Goal: Information Seeking & Learning: Learn about a topic

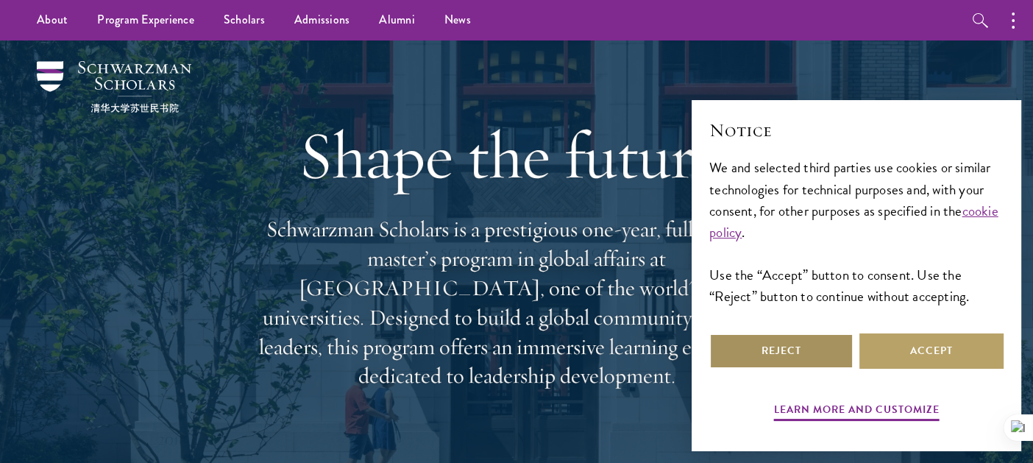
click at [781, 356] on button "Reject" at bounding box center [781, 350] width 144 height 35
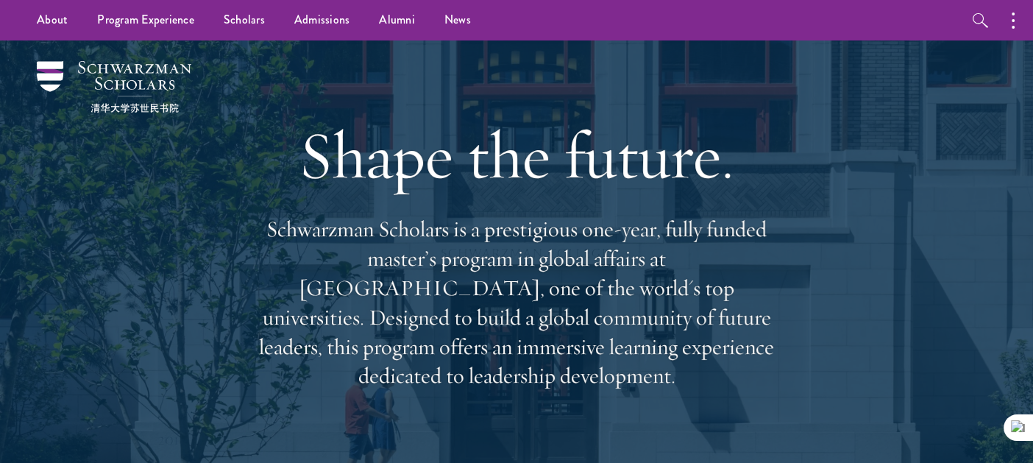
click at [648, 347] on p "Schwarzman Scholars is a prestigious one-year, fully funded master’s program in…" at bounding box center [517, 303] width 530 height 176
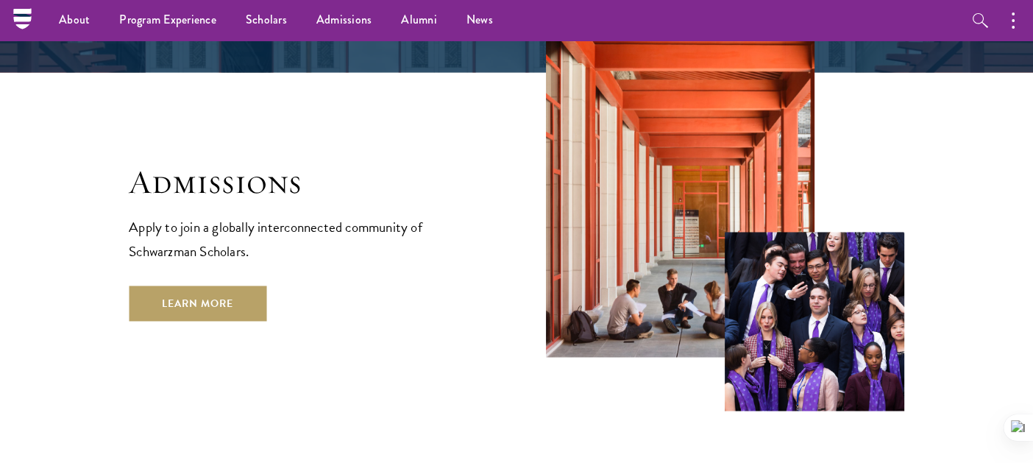
scroll to position [2333, 0]
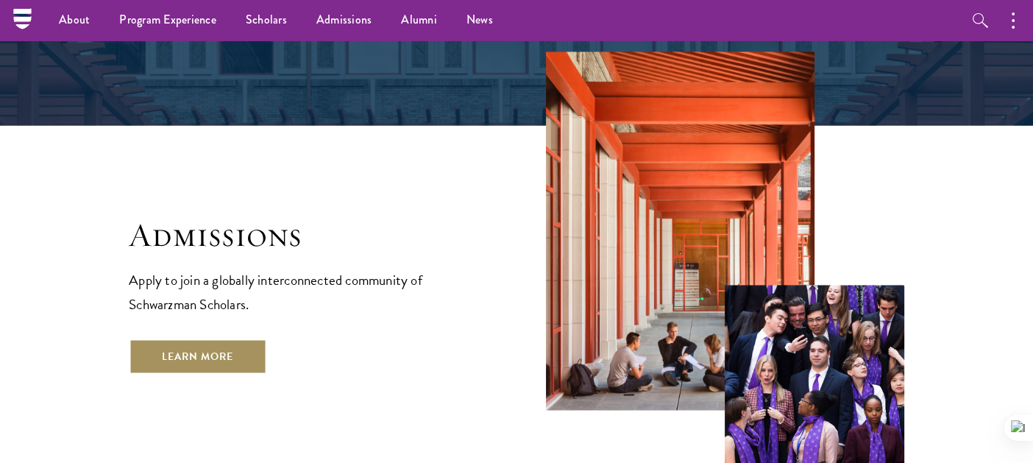
click at [218, 339] on link "Learn More" at bounding box center [198, 356] width 138 height 35
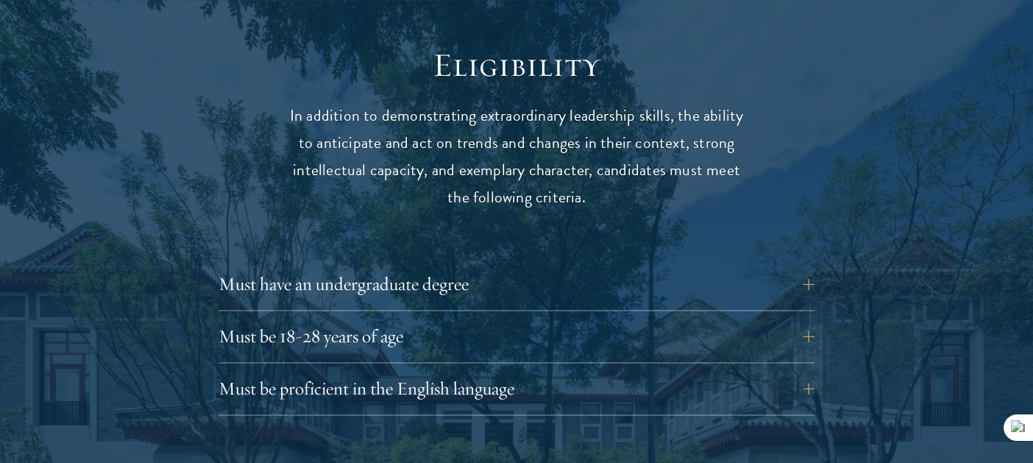
scroll to position [1918, 0]
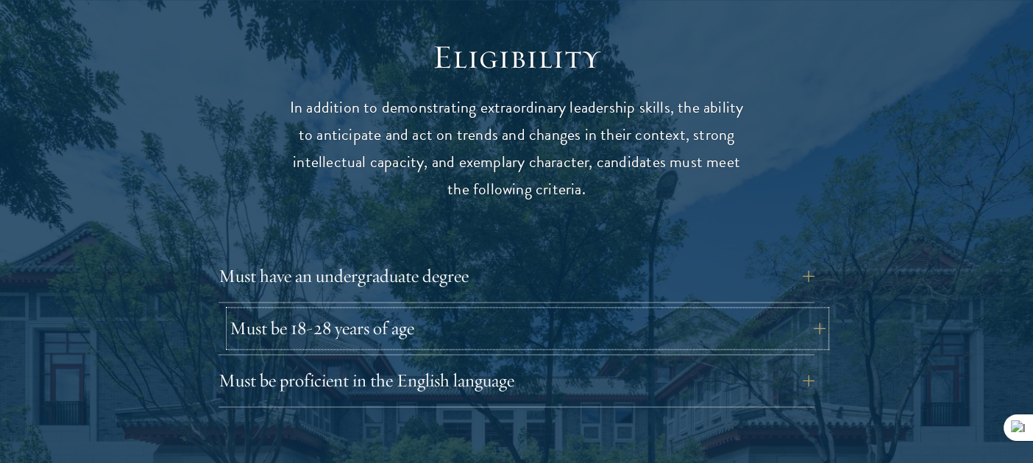
click at [457, 311] on button "Must be 18-28 years of age" at bounding box center [528, 328] width 596 height 35
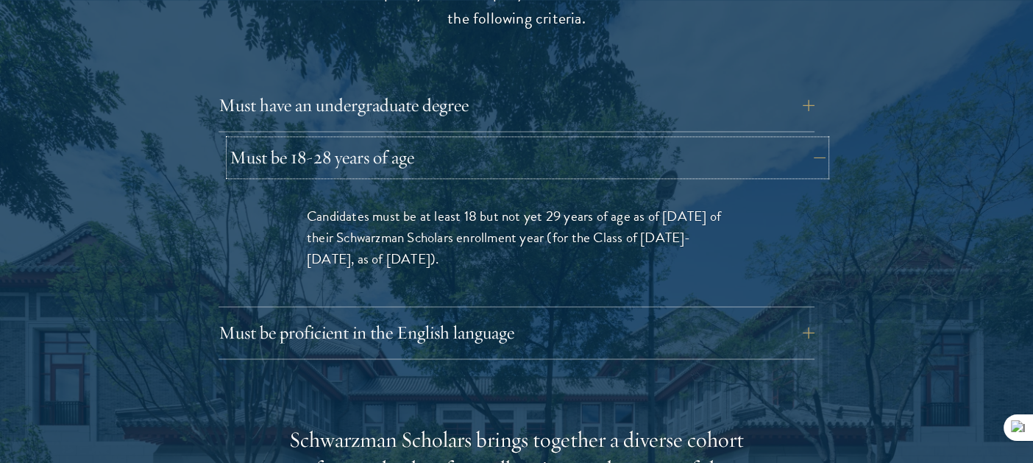
scroll to position [2090, 0]
click at [457, 313] on button "Must be proficient in the English language" at bounding box center [517, 330] width 596 height 35
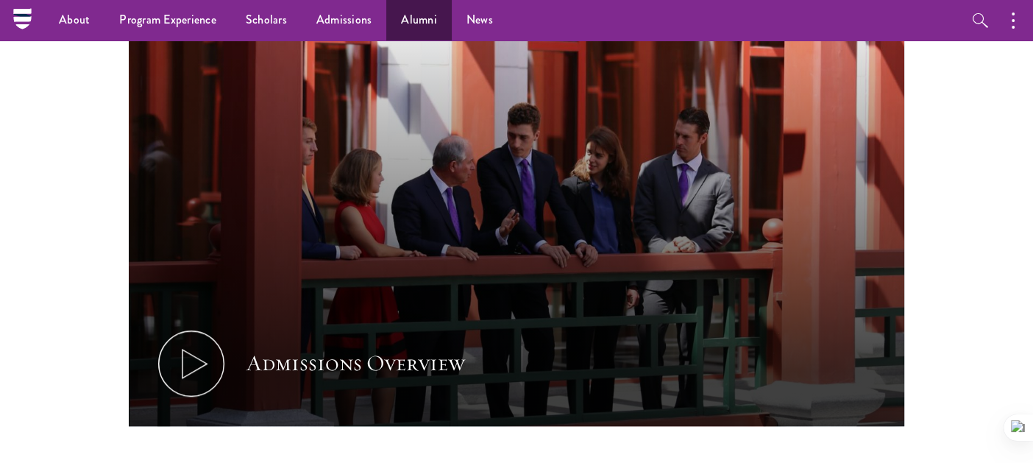
scroll to position [762, 0]
